Goal: Task Accomplishment & Management: Complete application form

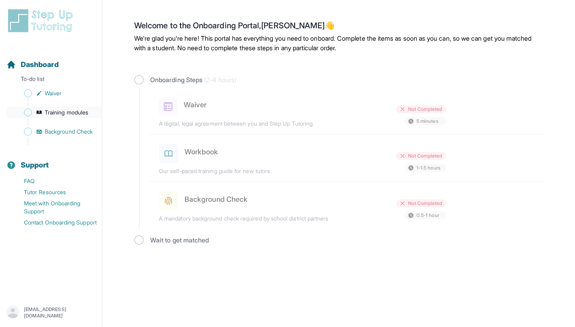
click at [78, 109] on span "Training modules" at bounding box center [66, 113] width 43 height 8
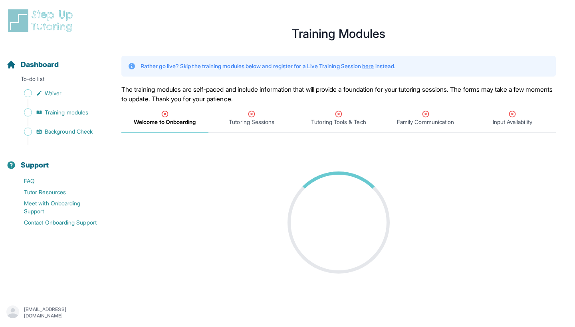
click at [67, 124] on div "Sidebar" at bounding box center [52, 122] width 92 height 8
click at [65, 128] on span "Background Check" at bounding box center [69, 132] width 48 height 8
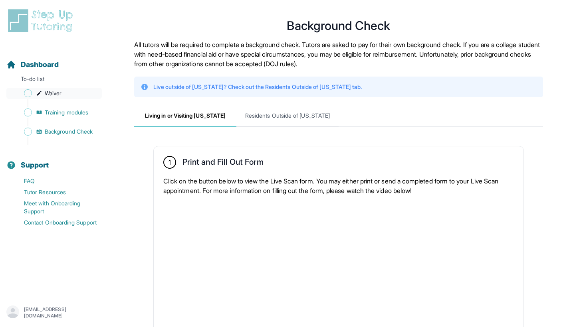
click at [60, 91] on span "Waiver" at bounding box center [53, 93] width 17 height 8
